Goal: Transaction & Acquisition: Purchase product/service

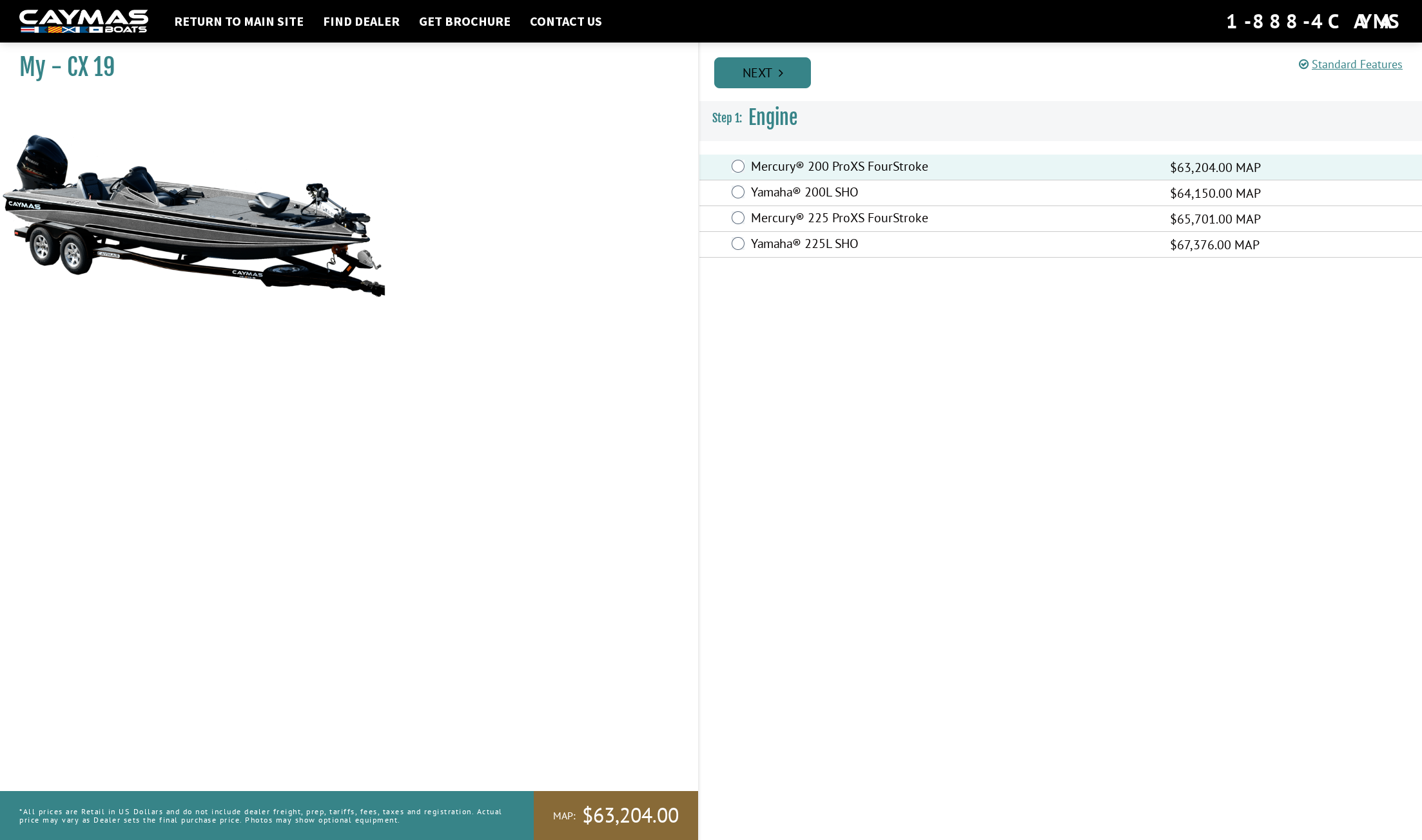
click at [777, 74] on link "Next" at bounding box center [762, 73] width 96 height 31
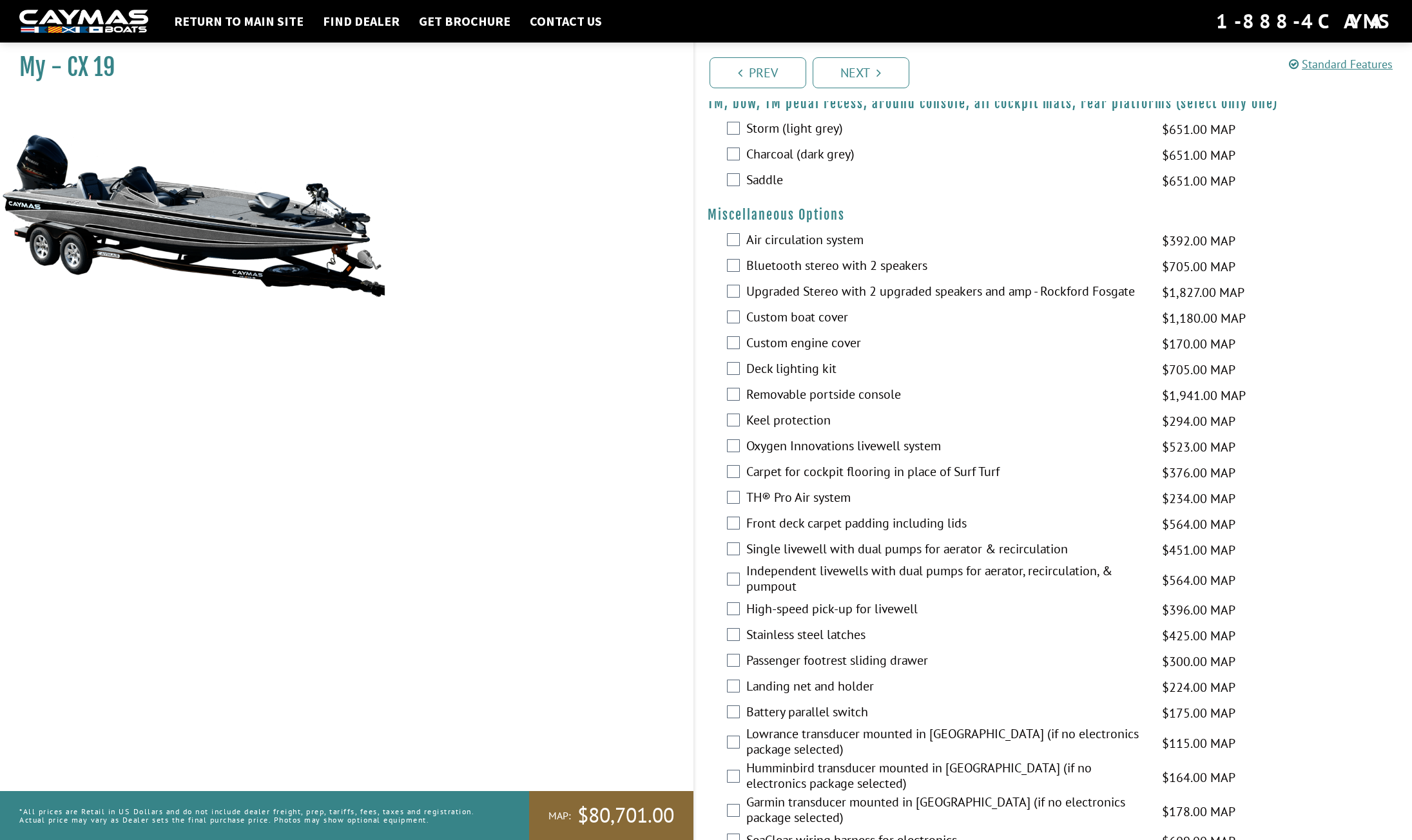
scroll to position [1249, 0]
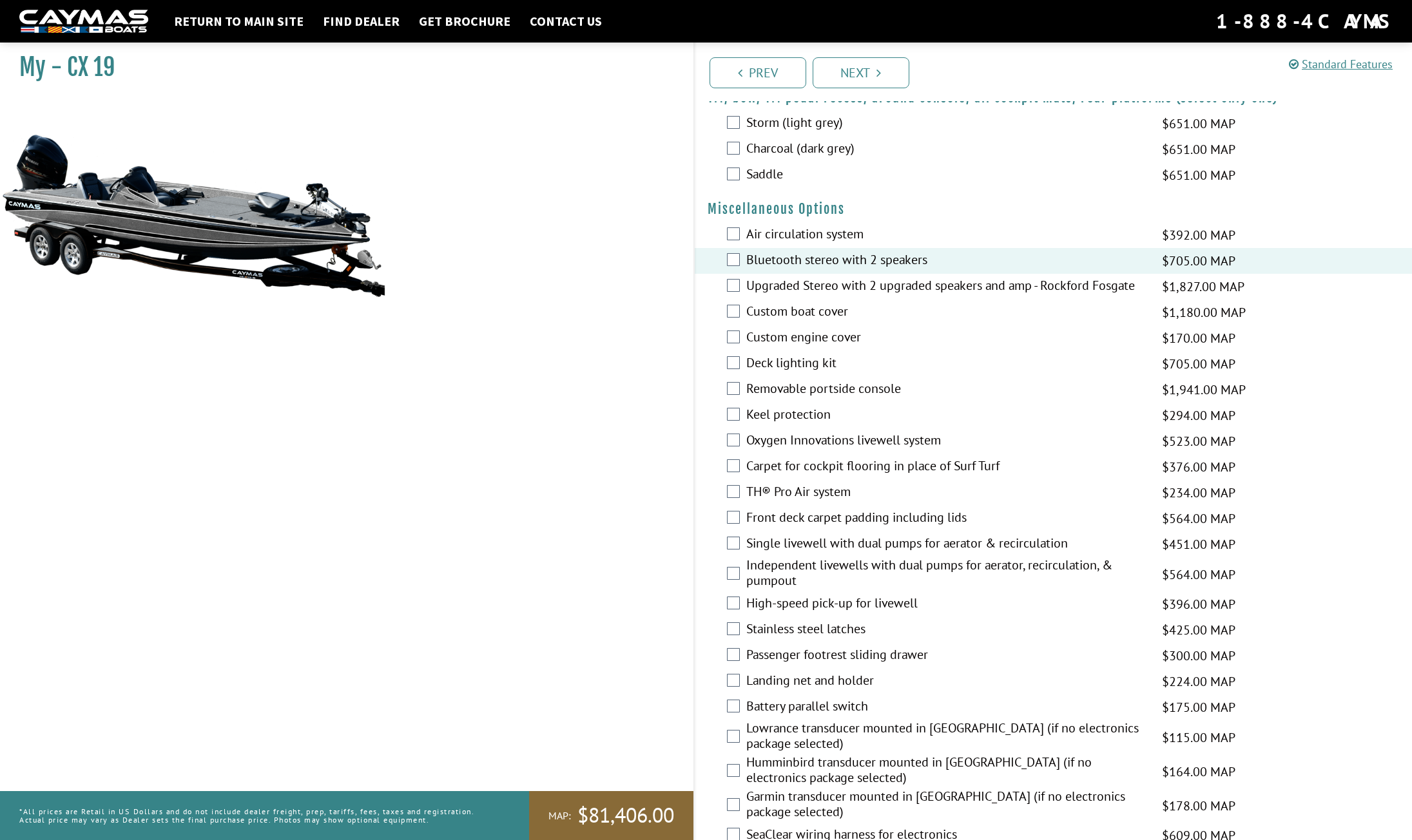
click at [742, 357] on div "Deck lighting kit $705.00 MAP $833.00 MSRP" at bounding box center [1054, 364] width 718 height 26
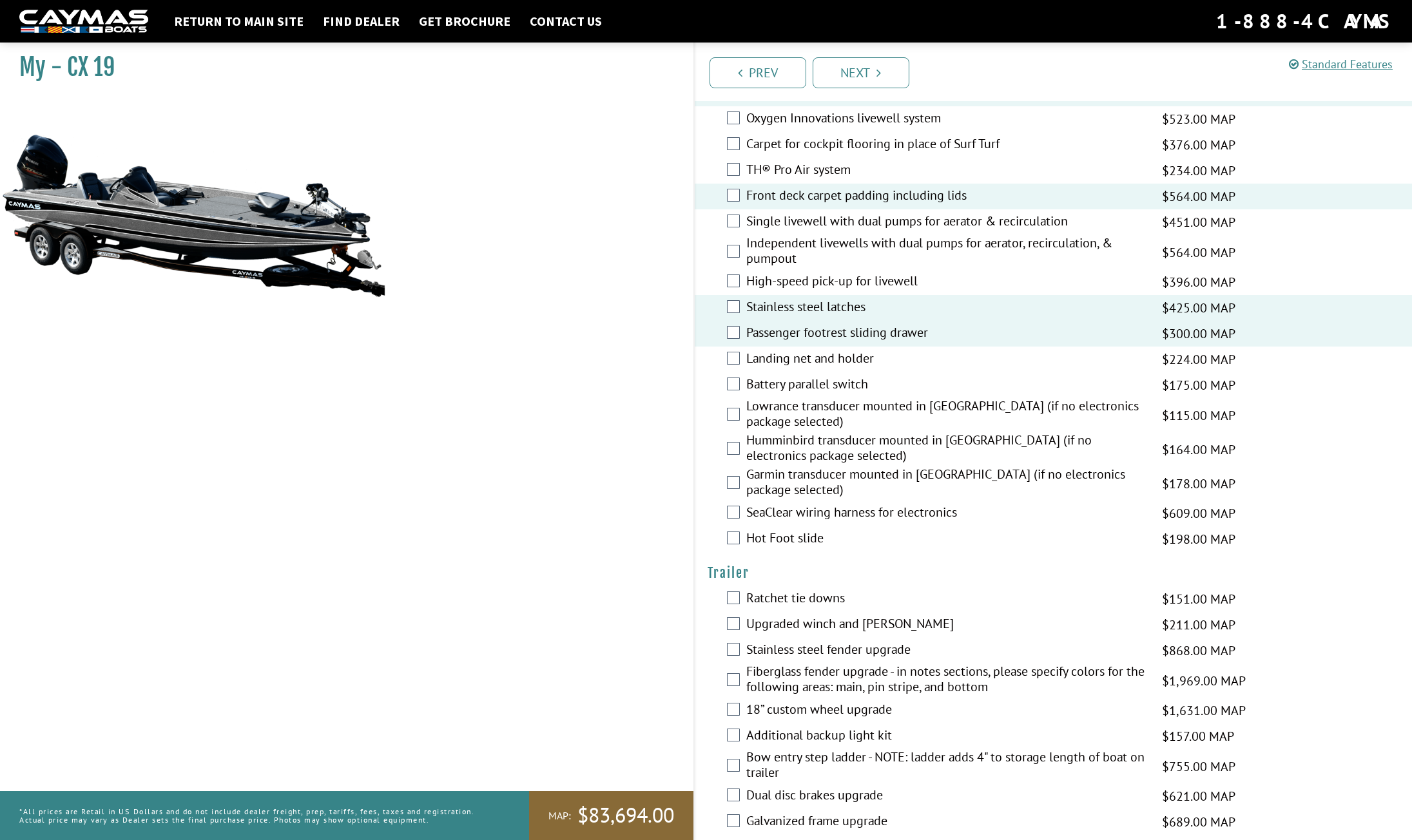
scroll to position [1608, 0]
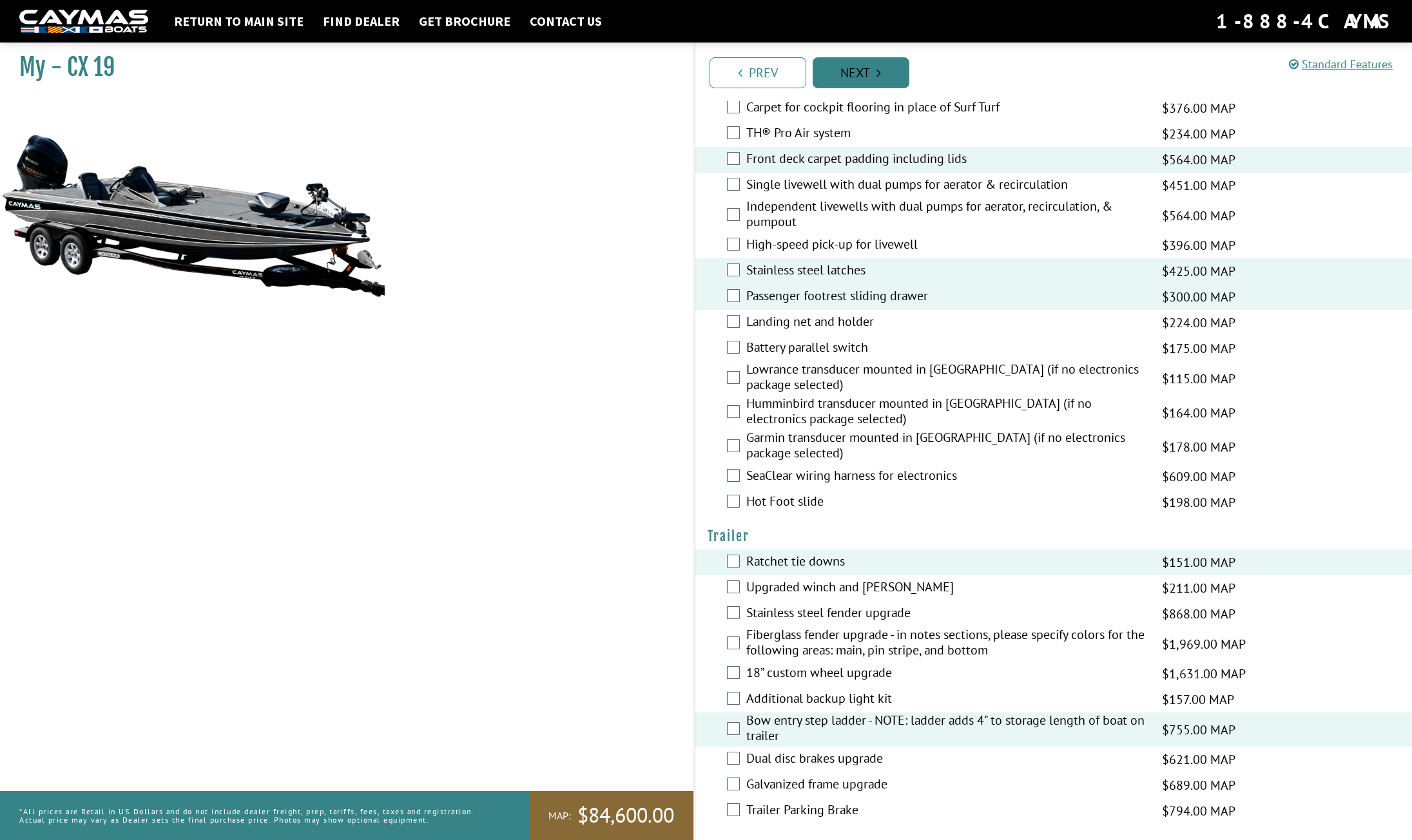
click at [851, 72] on link "Next" at bounding box center [861, 73] width 96 height 31
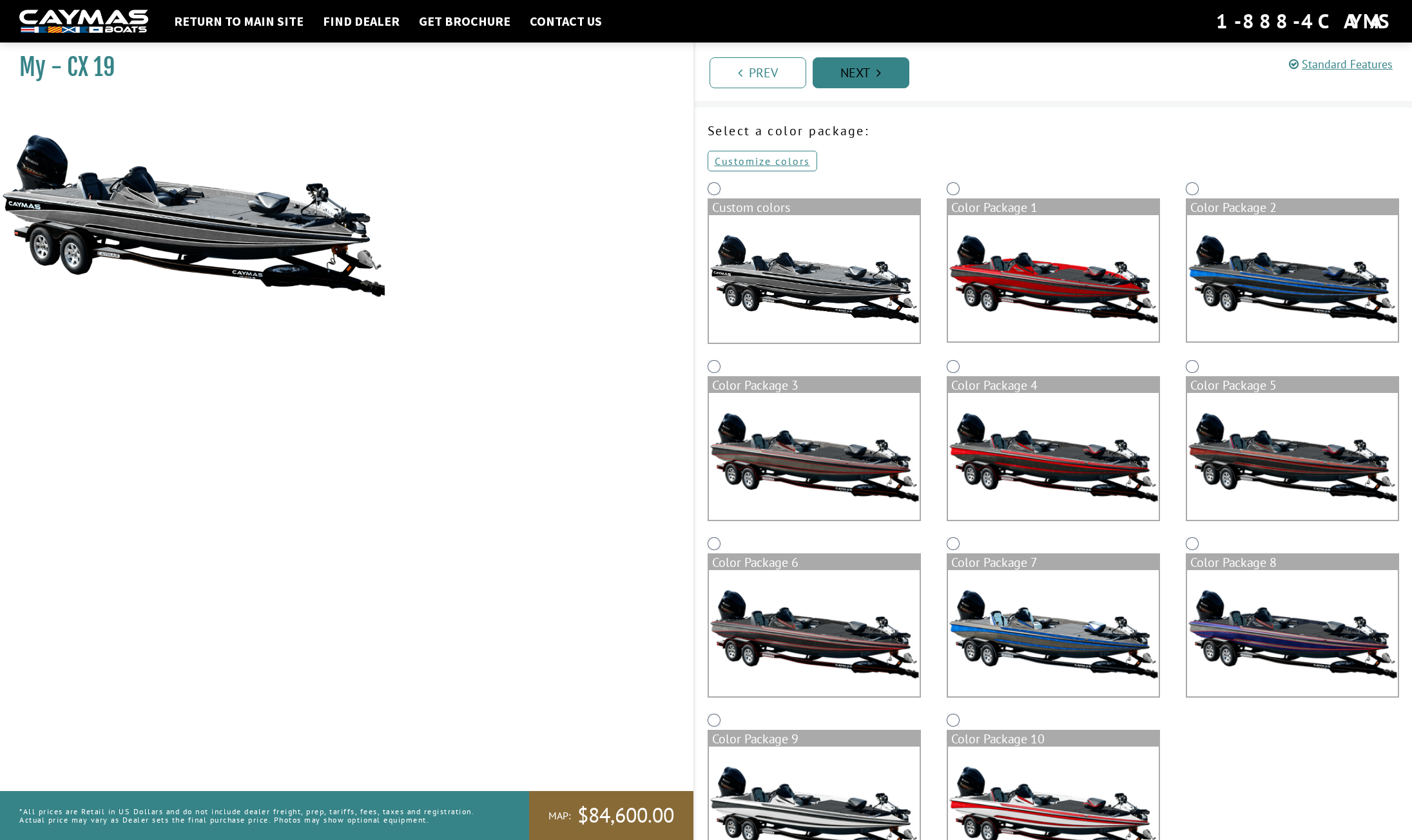
scroll to position [0, 0]
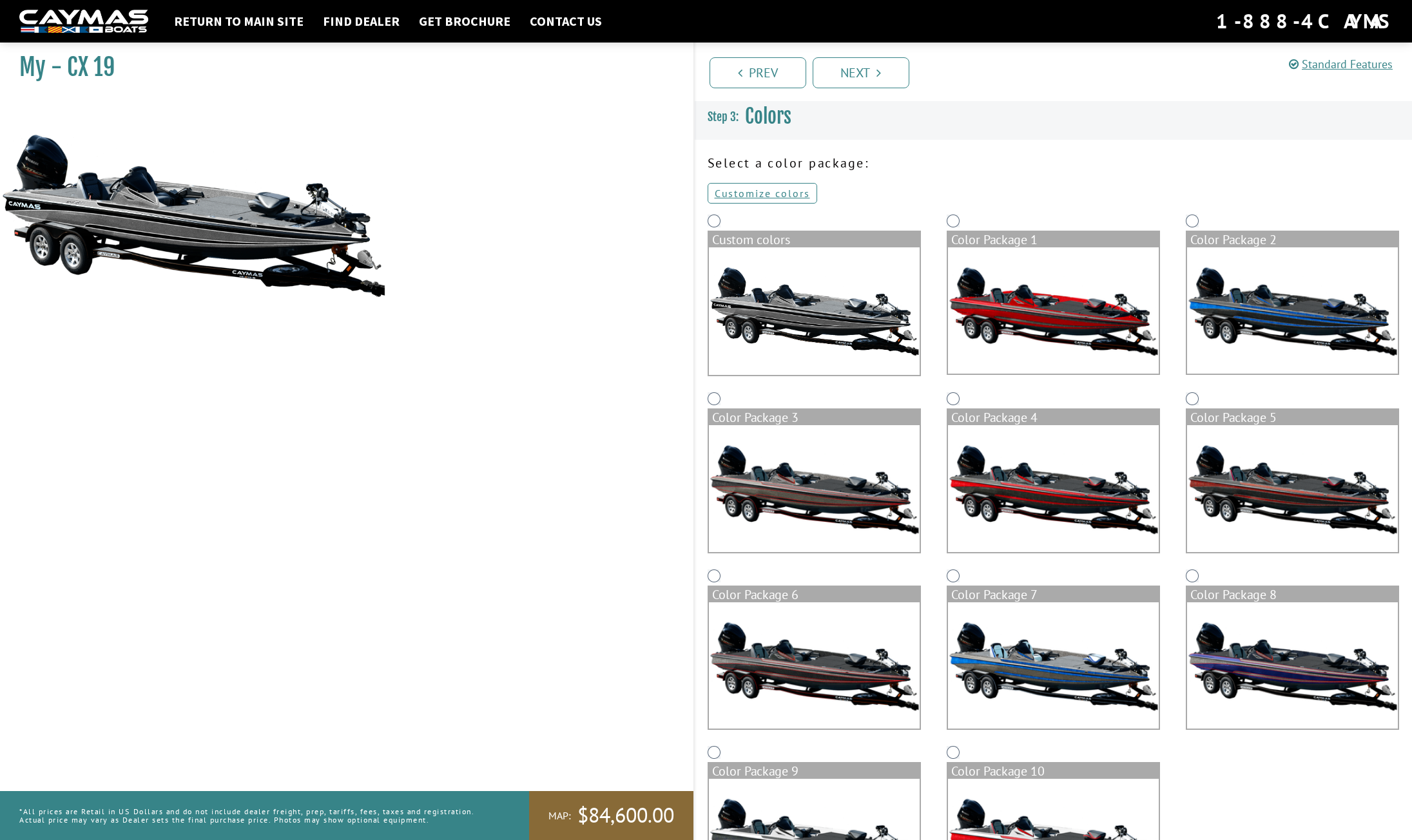
click at [1278, 497] on img at bounding box center [1293, 488] width 211 height 126
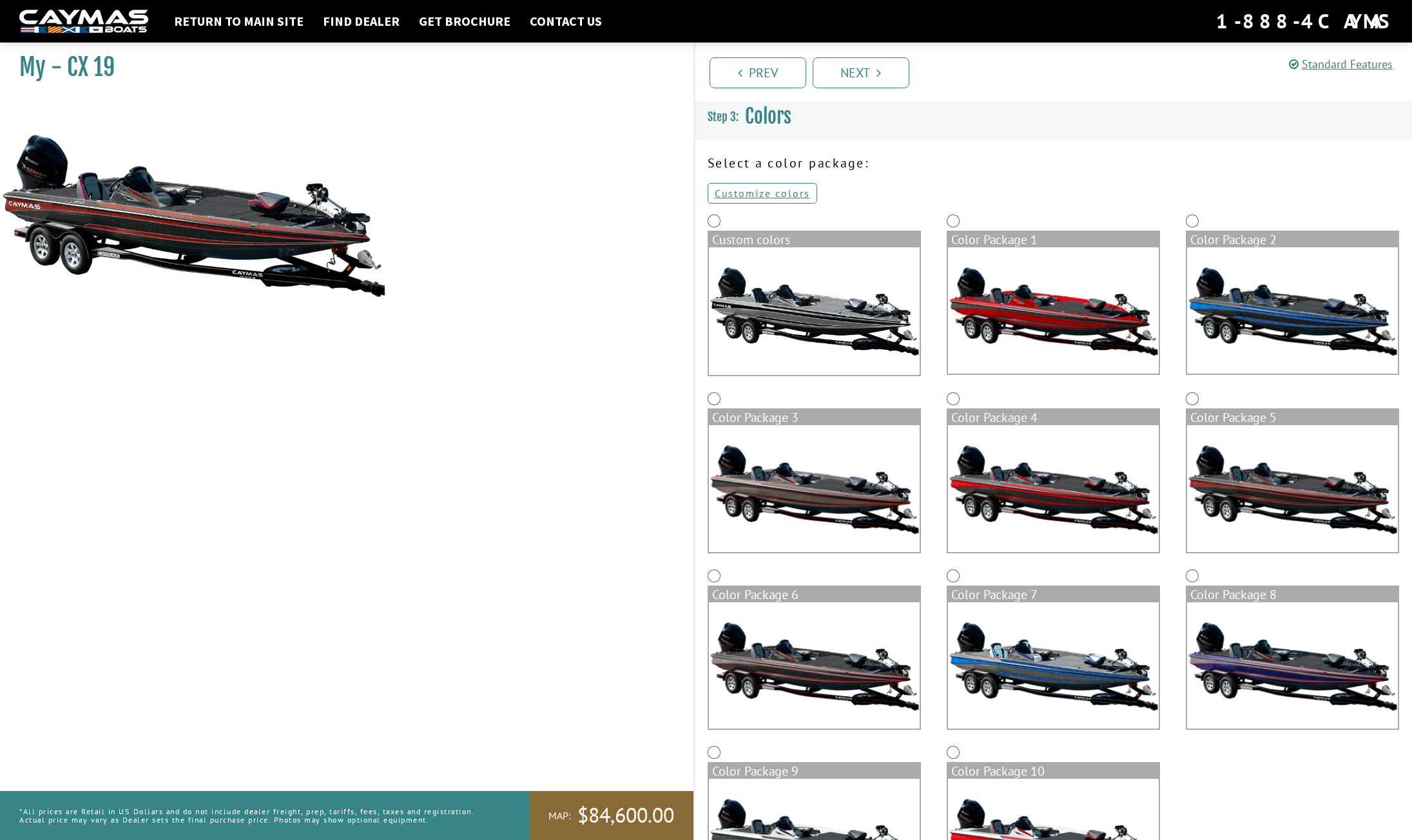
click at [1064, 489] on img at bounding box center [1054, 488] width 211 height 126
click at [1255, 484] on img at bounding box center [1293, 488] width 211 height 126
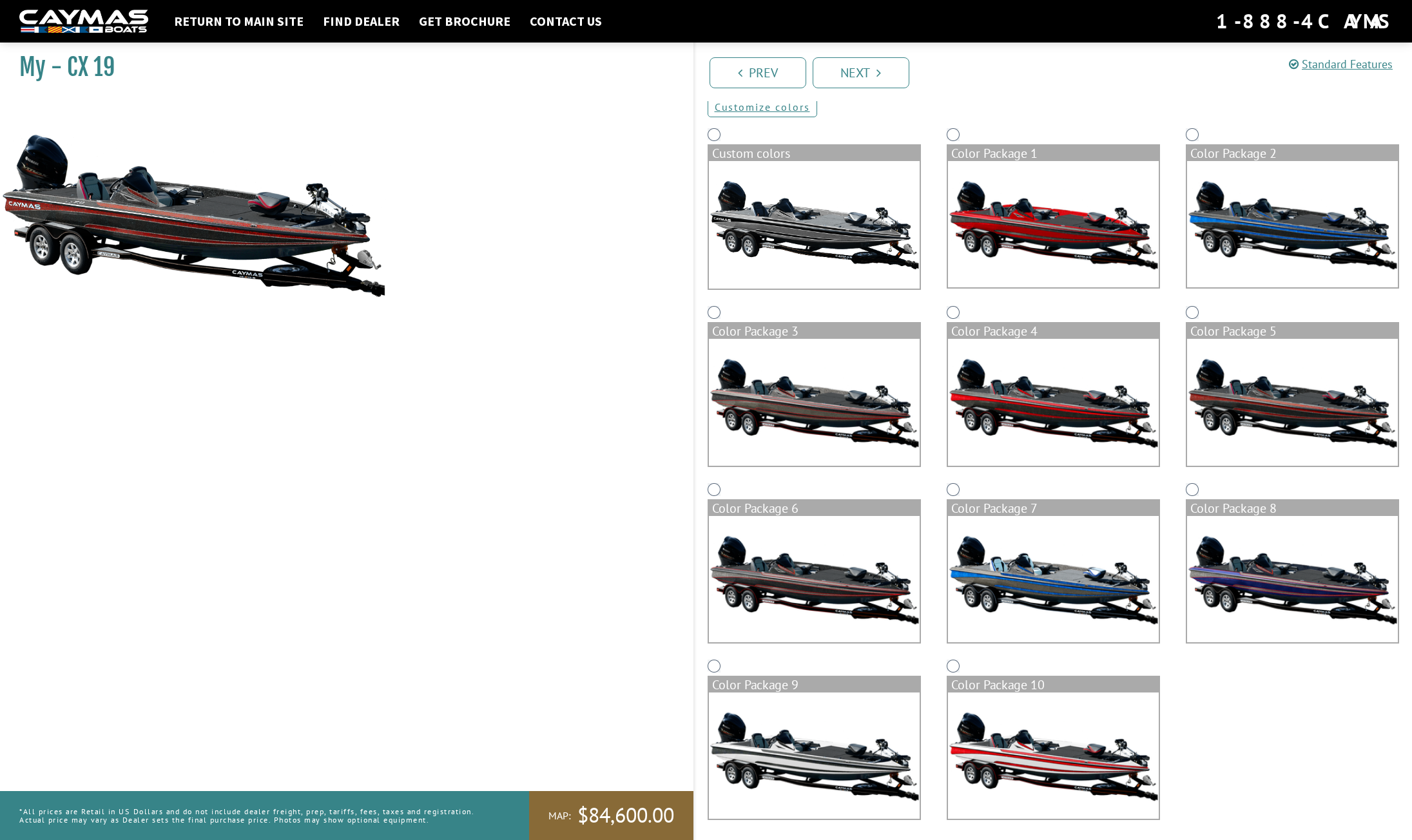
scroll to position [92, 0]
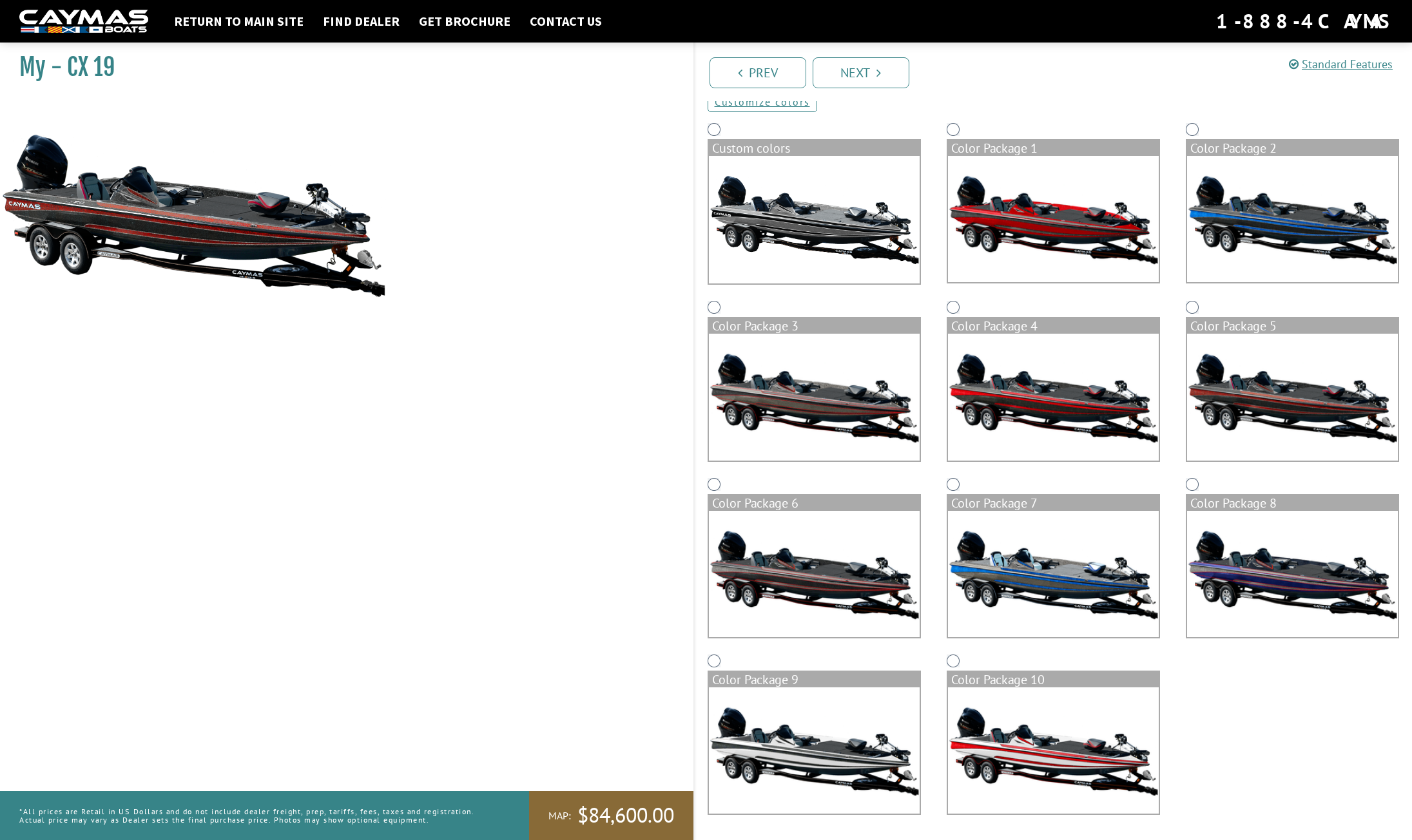
click at [1281, 588] on img at bounding box center [1293, 574] width 211 height 126
click at [1086, 600] on img at bounding box center [1054, 574] width 211 height 126
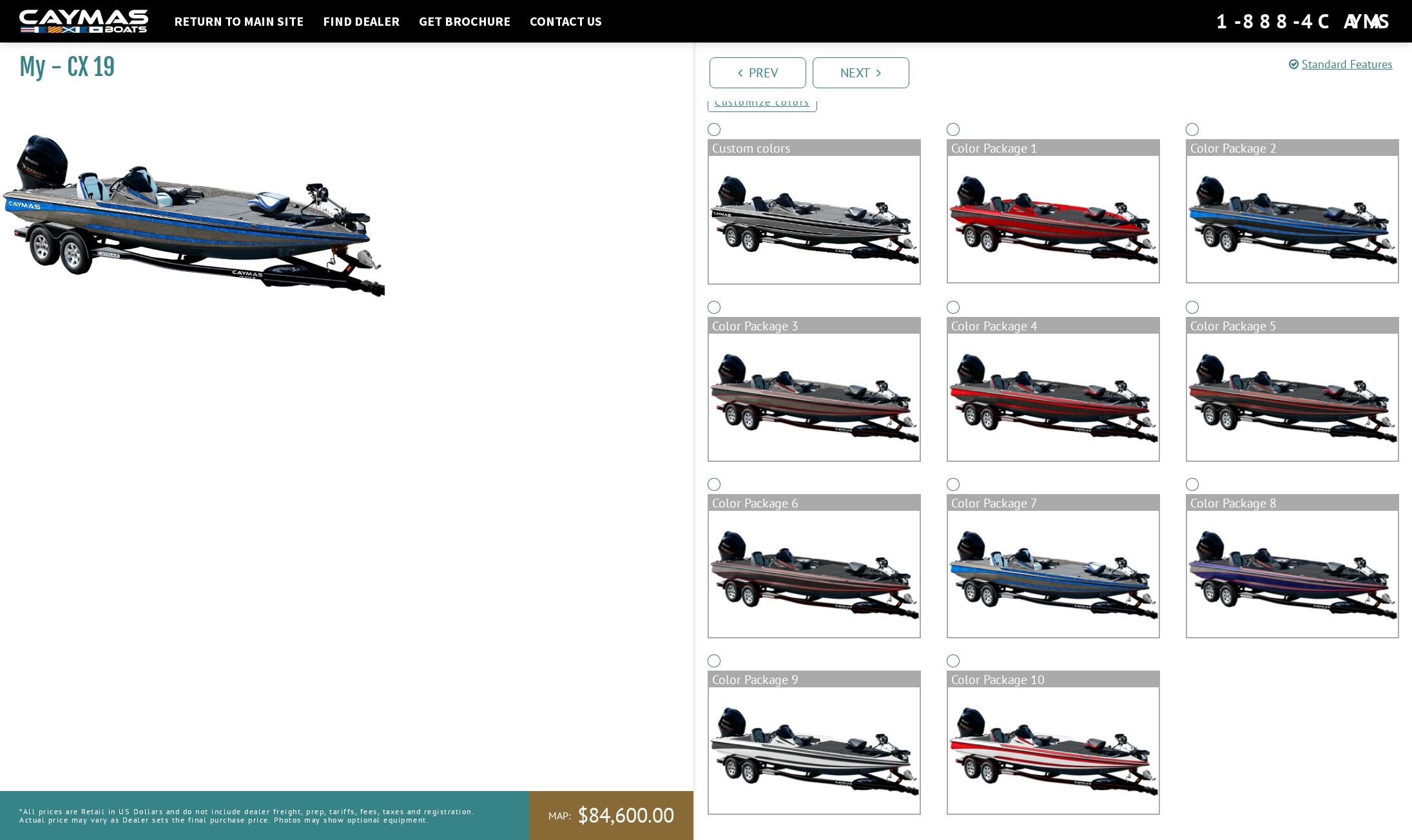
click at [1232, 401] on img at bounding box center [1293, 397] width 211 height 126
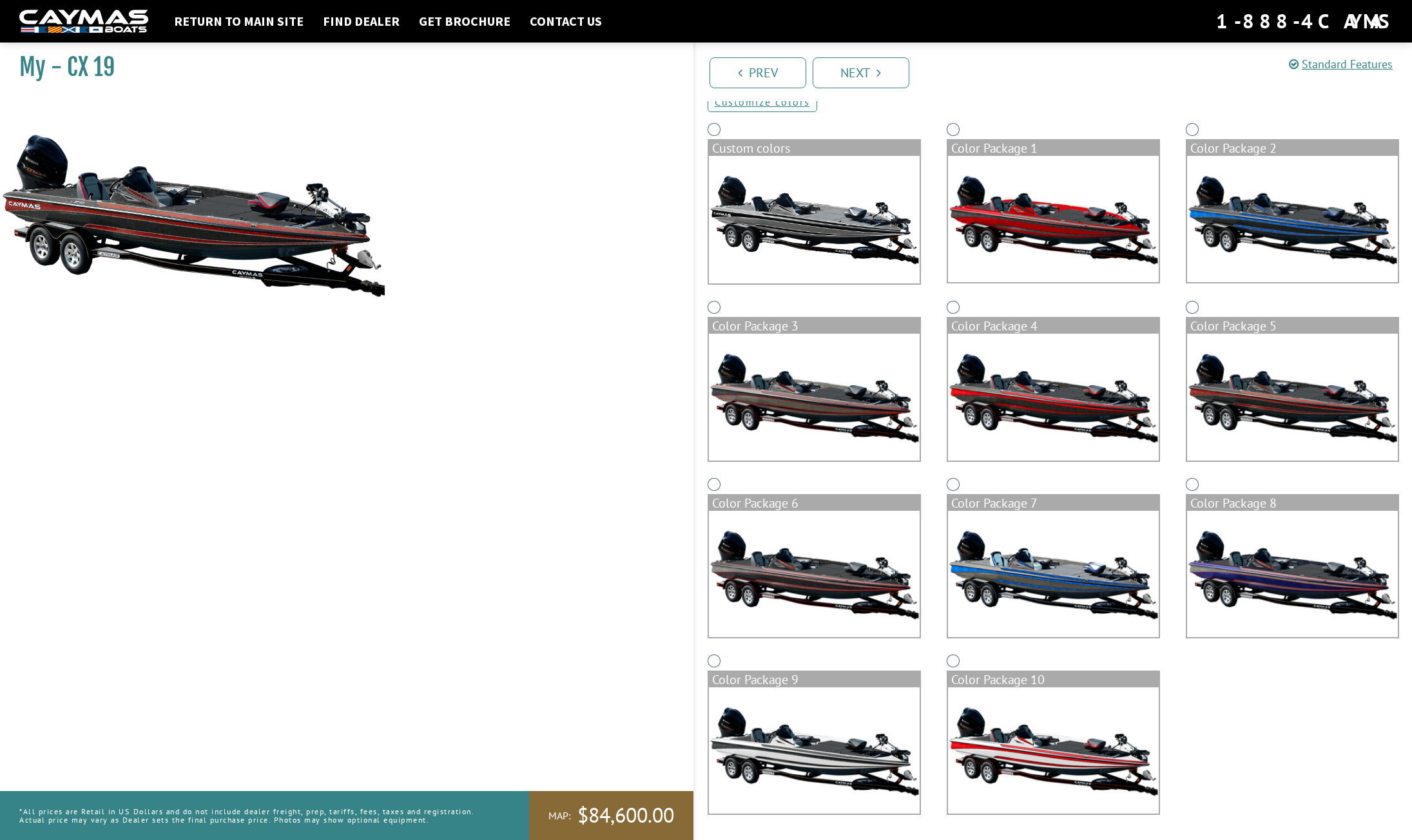
click at [1066, 574] on img at bounding box center [1054, 574] width 211 height 126
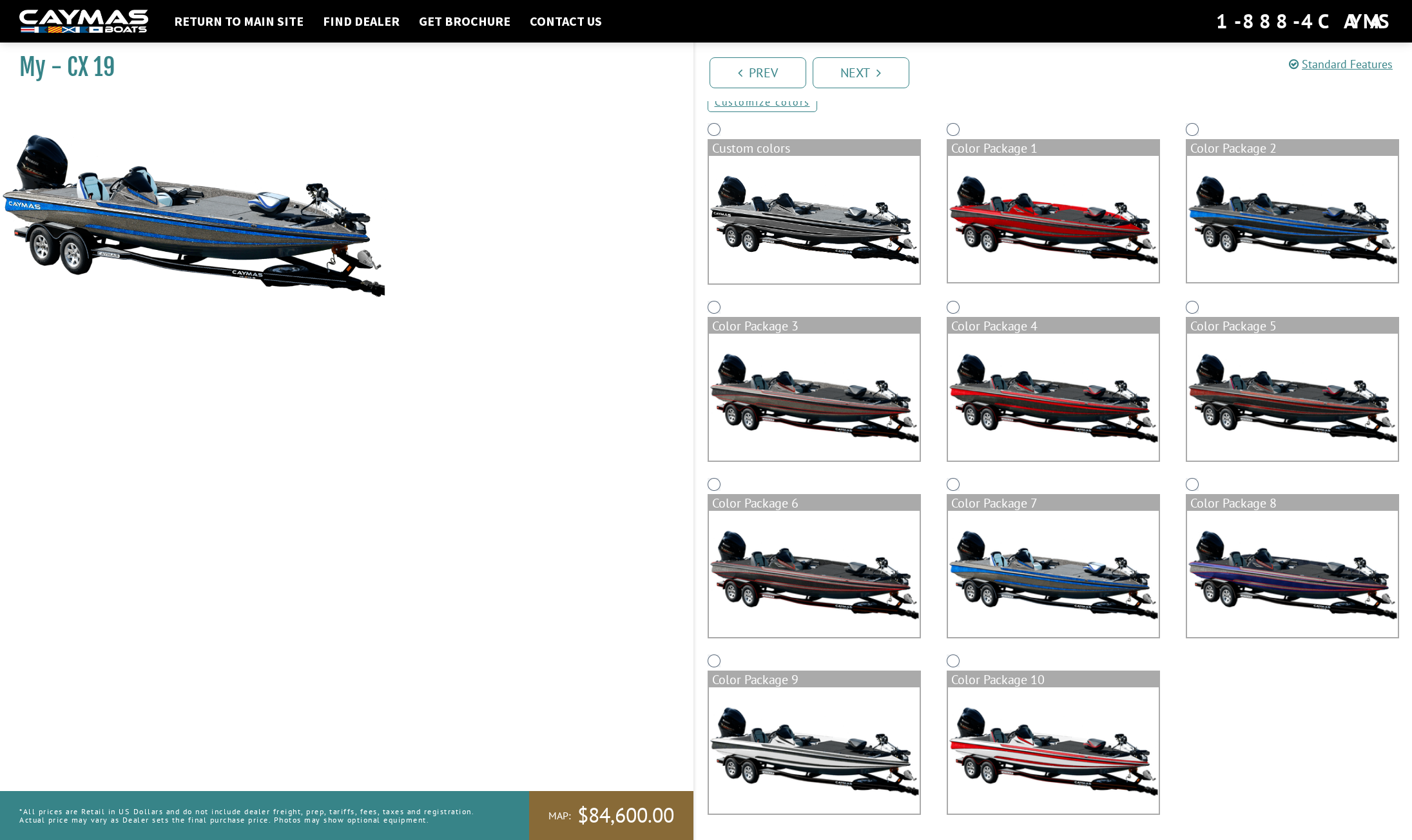
click at [1265, 416] on img at bounding box center [1293, 397] width 211 height 126
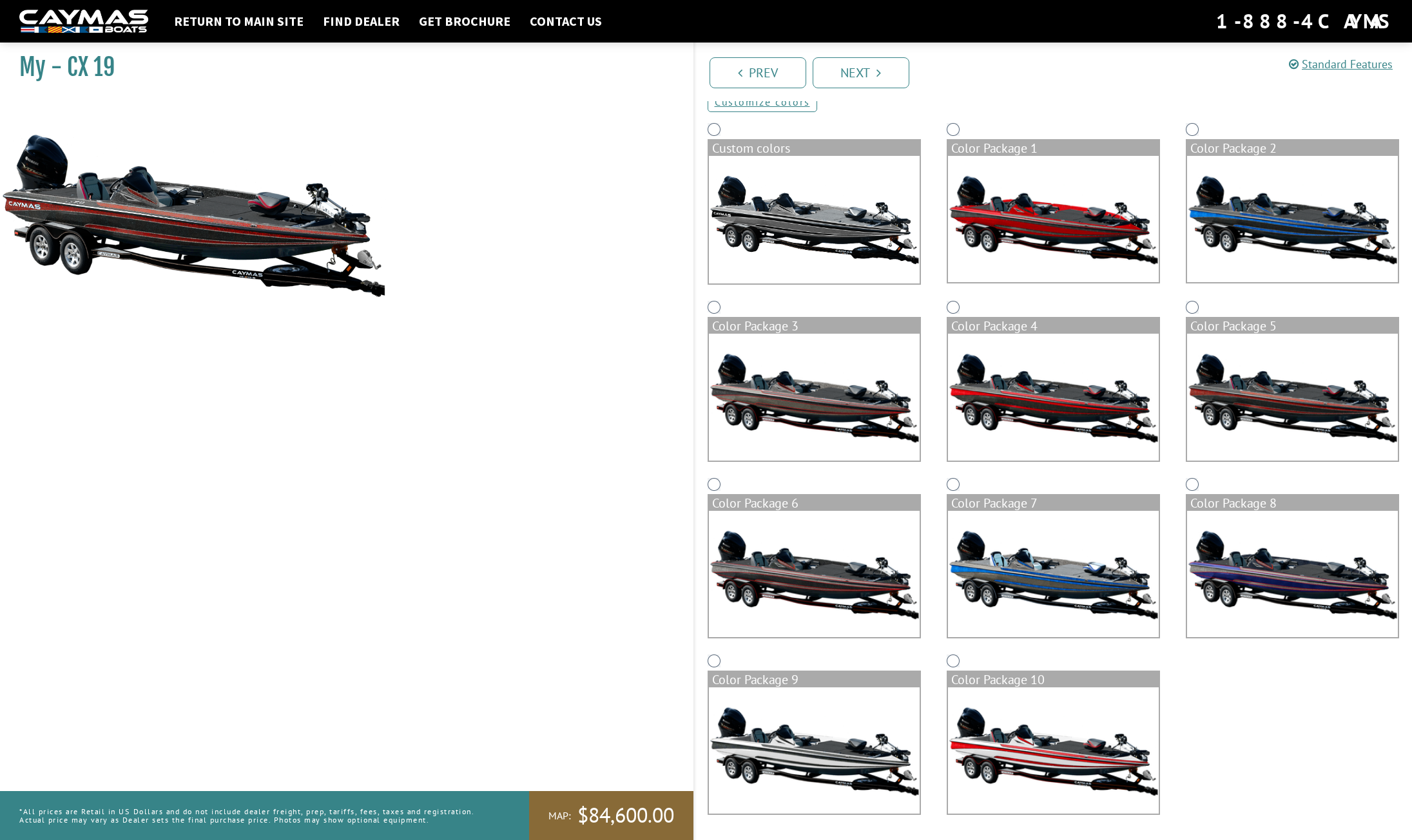
click at [1090, 567] on img at bounding box center [1054, 574] width 211 height 126
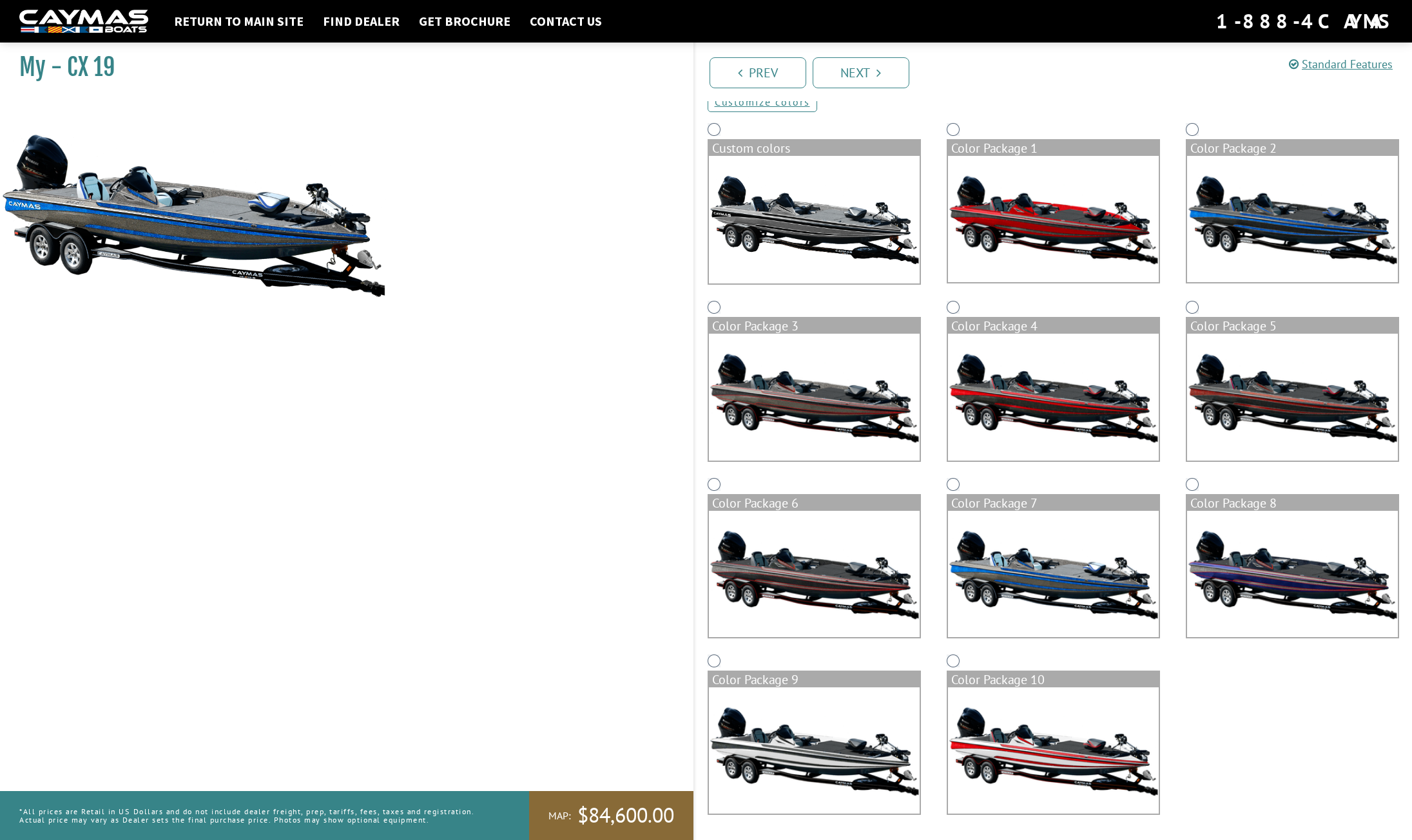
click at [1231, 402] on img at bounding box center [1293, 397] width 211 height 126
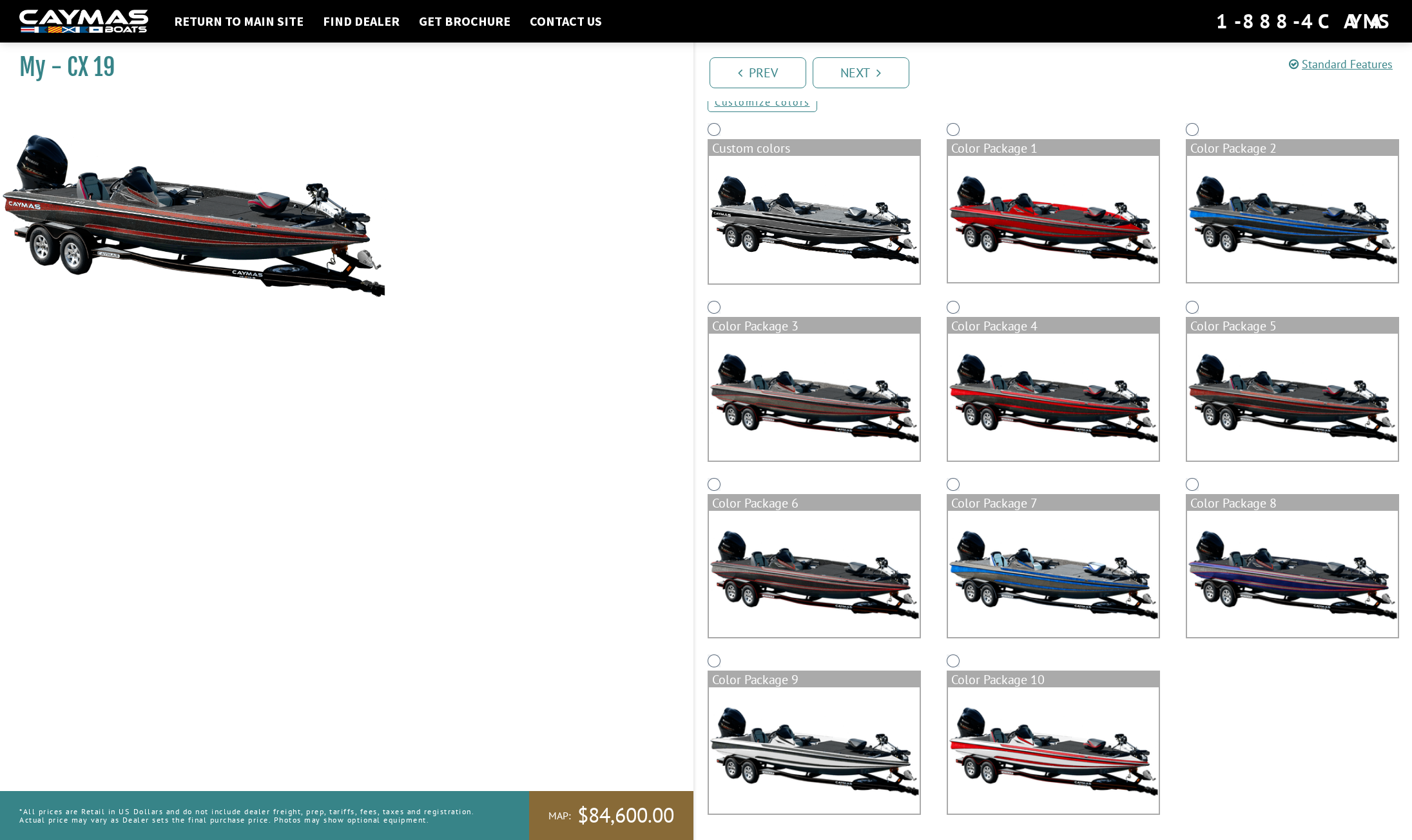
click at [1269, 211] on img at bounding box center [1293, 219] width 211 height 126
click at [1257, 393] on img at bounding box center [1293, 397] width 211 height 126
click at [1098, 415] on img at bounding box center [1054, 397] width 211 height 126
click at [1263, 390] on img at bounding box center [1293, 397] width 211 height 126
click at [1272, 580] on img at bounding box center [1293, 574] width 211 height 126
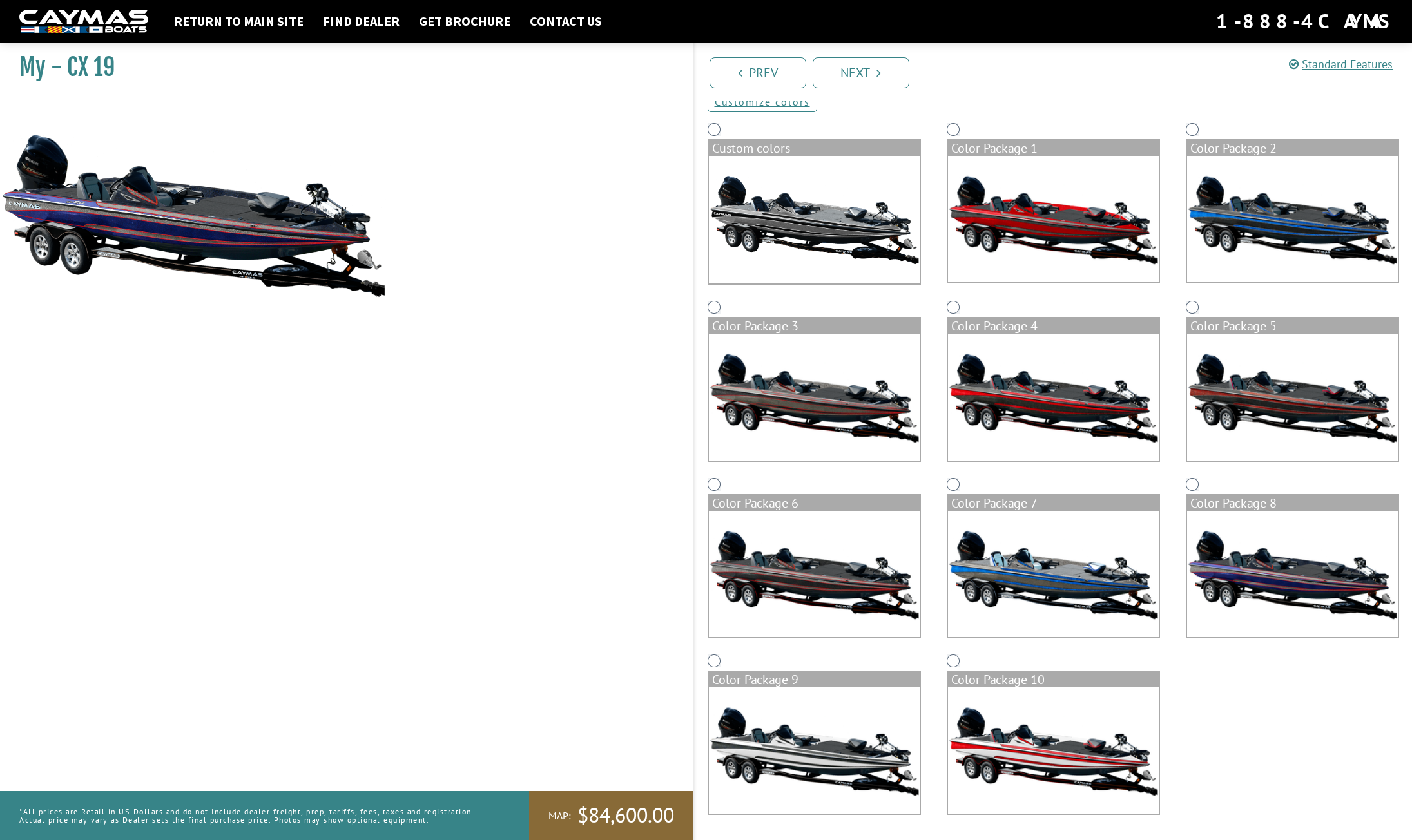
click at [1281, 367] on img at bounding box center [1293, 397] width 211 height 126
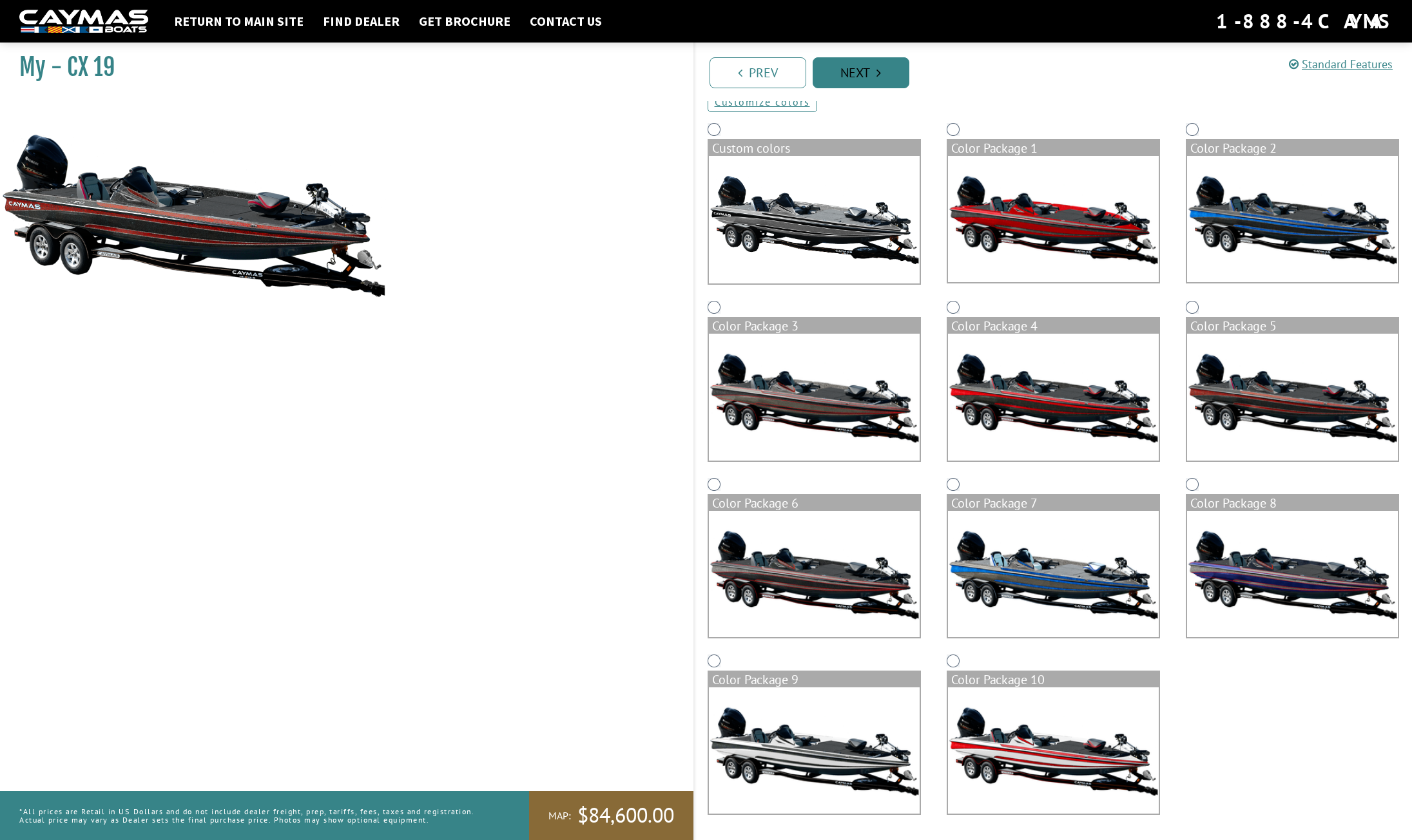
click at [844, 64] on link "Next" at bounding box center [861, 73] width 96 height 31
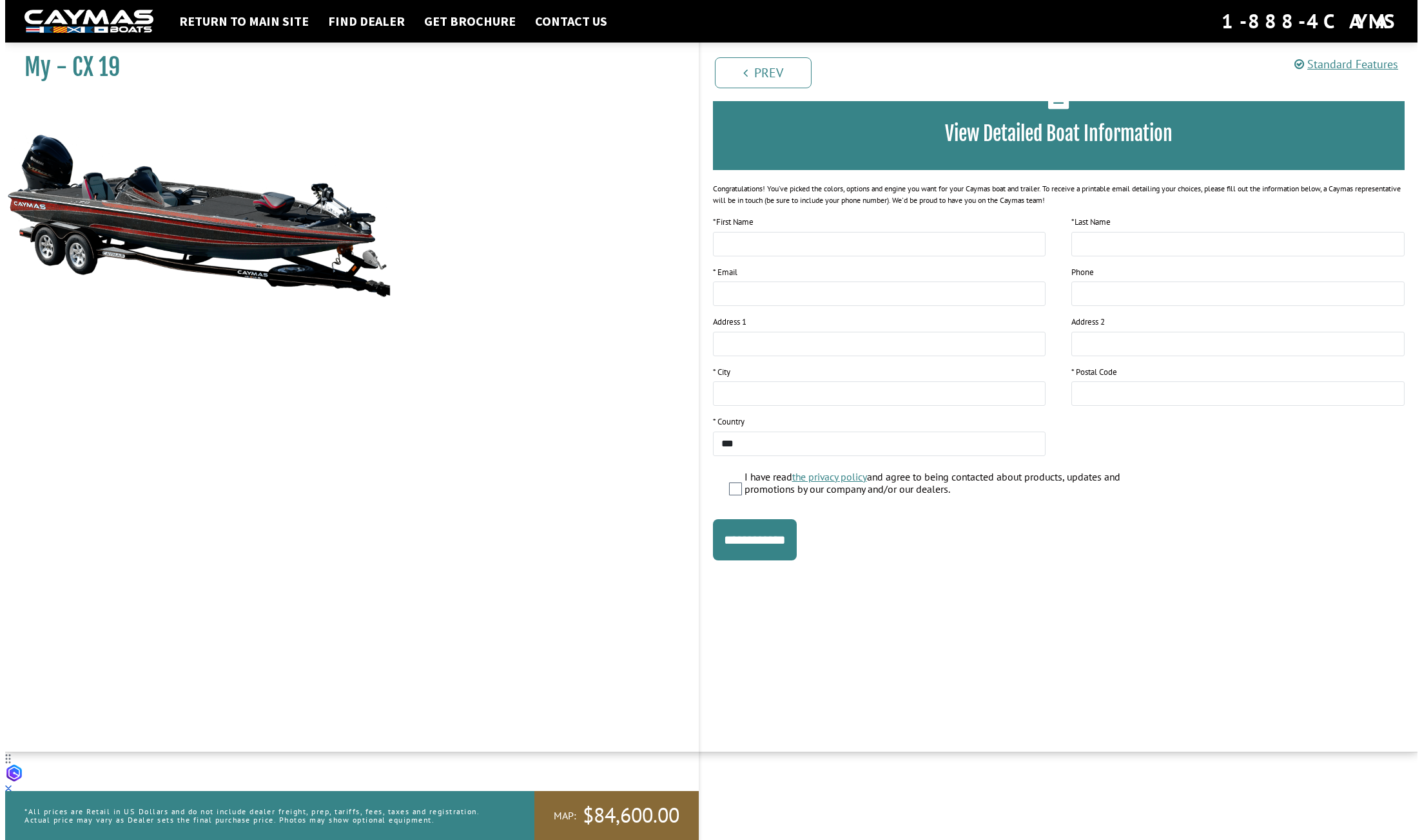
scroll to position [0, 0]
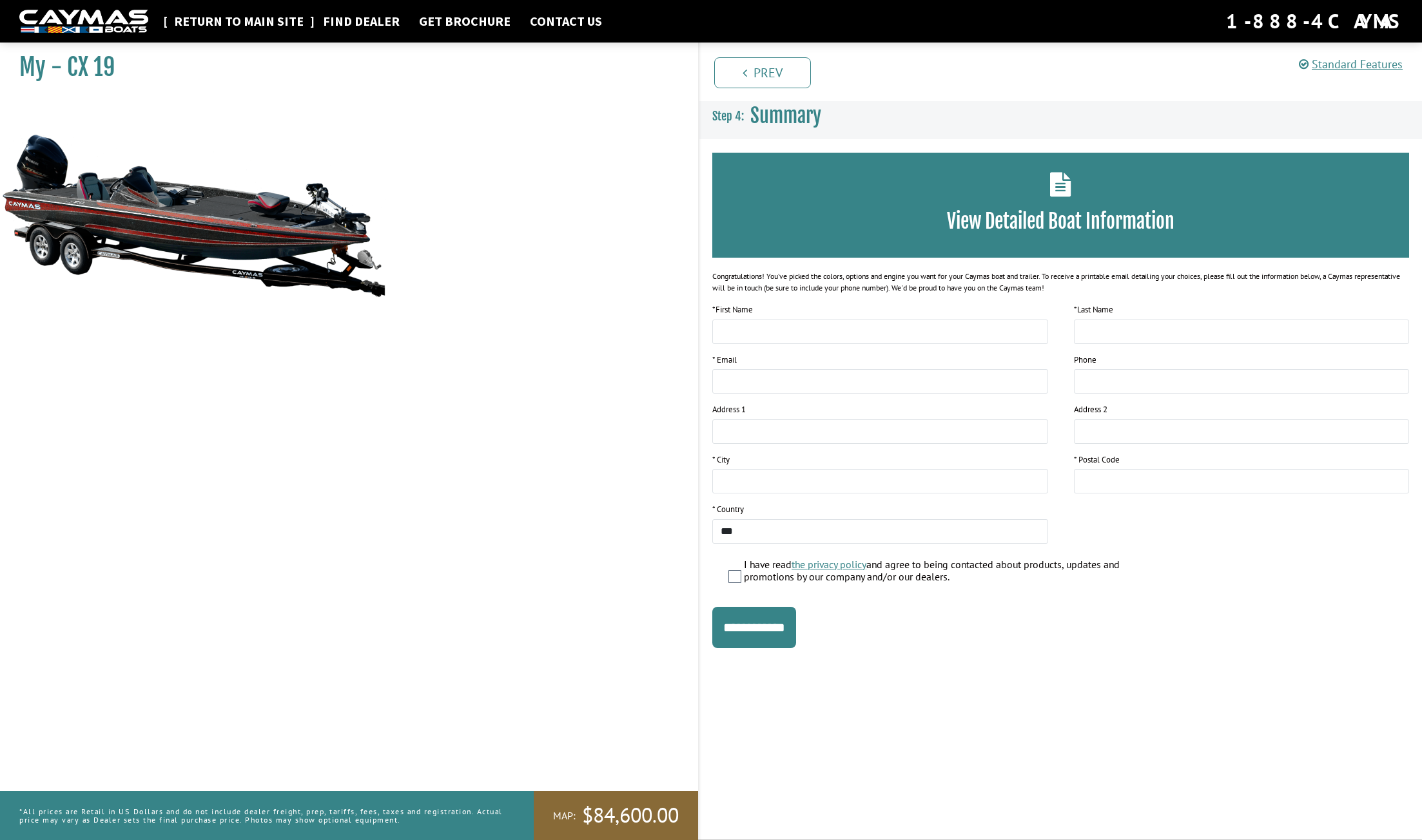
click at [260, 20] on link "Return to main site" at bounding box center [239, 21] width 143 height 17
